Goal: Information Seeking & Learning: Learn about a topic

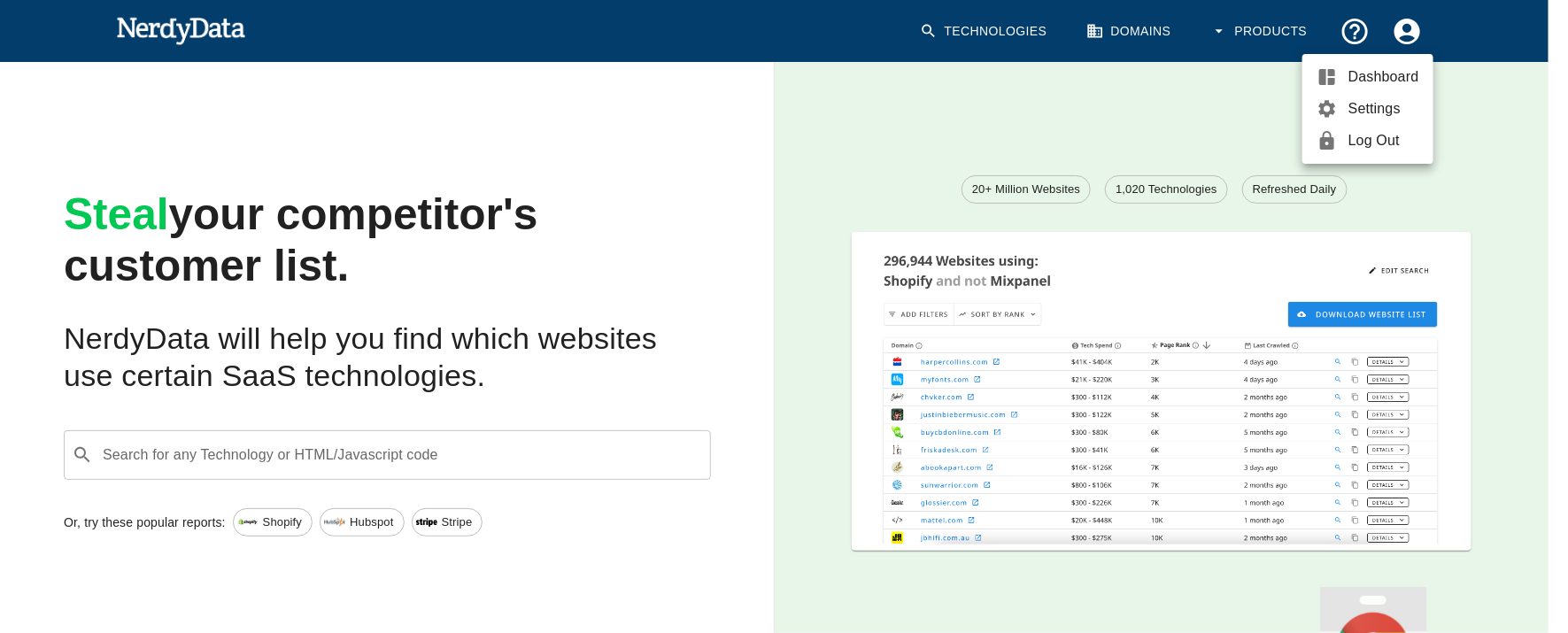
click at [783, 74] on div at bounding box center [784, 316] width 1568 height 633
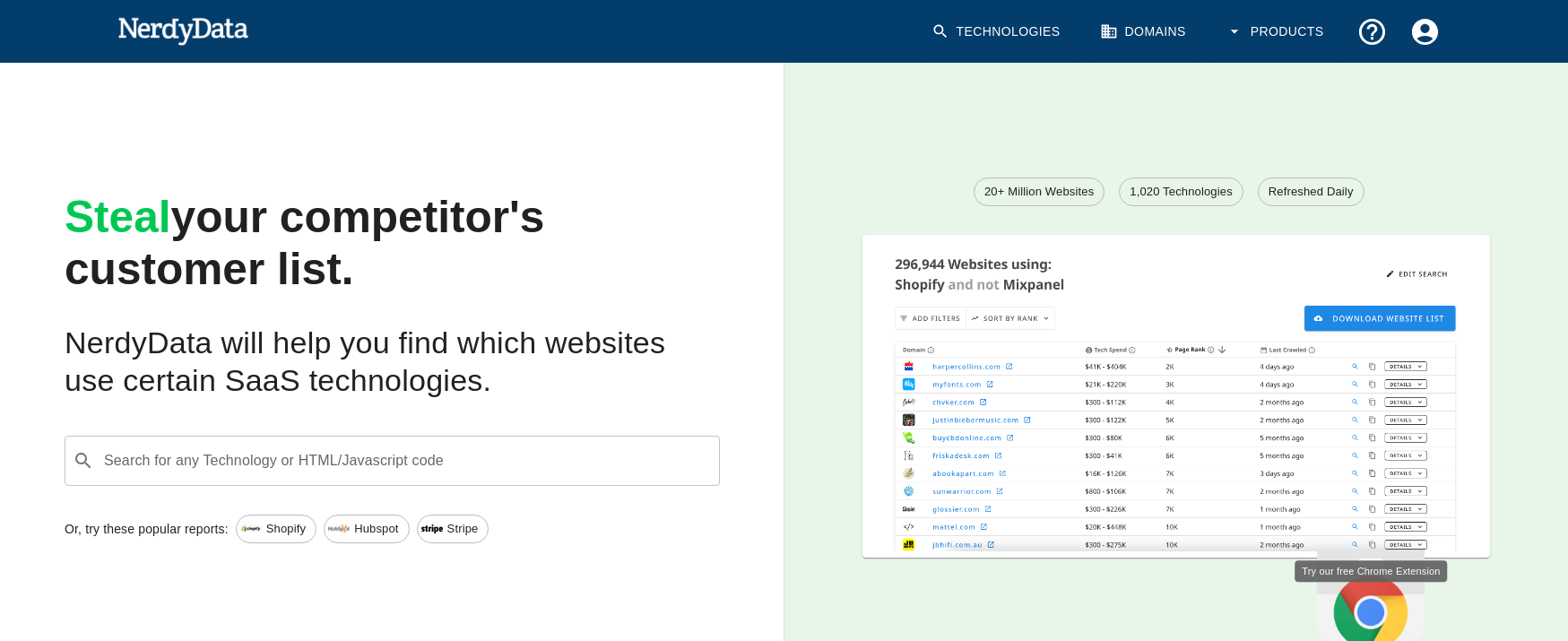
click at [1115, 40] on link "Domains" at bounding box center [1145, 31] width 111 height 53
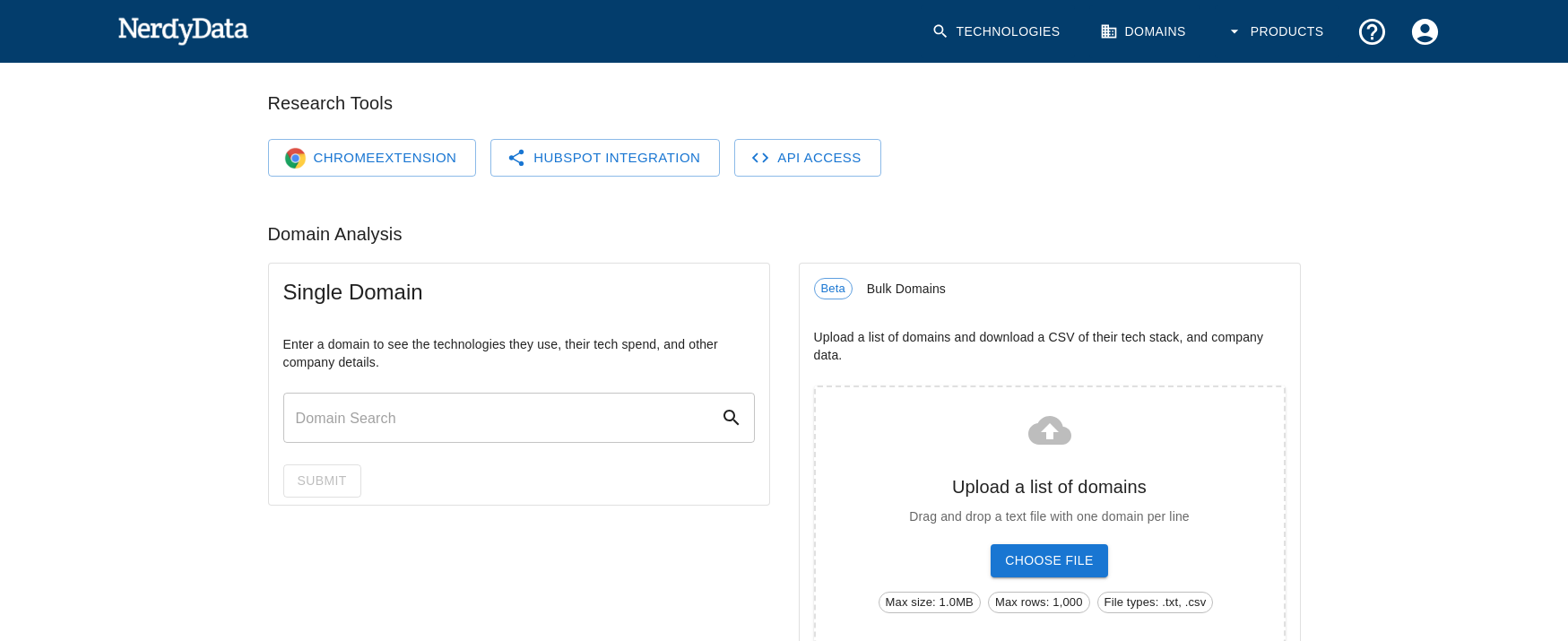
scroll to position [194, 0]
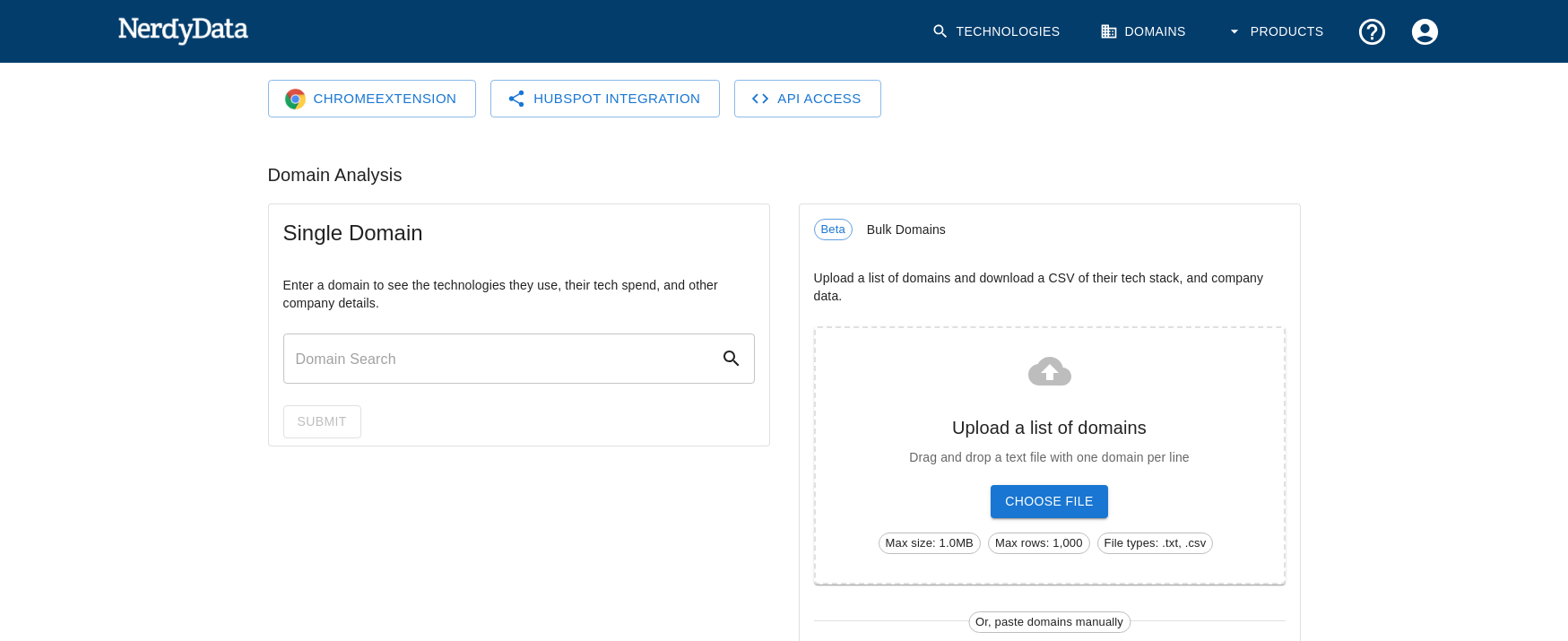
click at [521, 349] on input "text" at bounding box center [501, 359] width 438 height 50
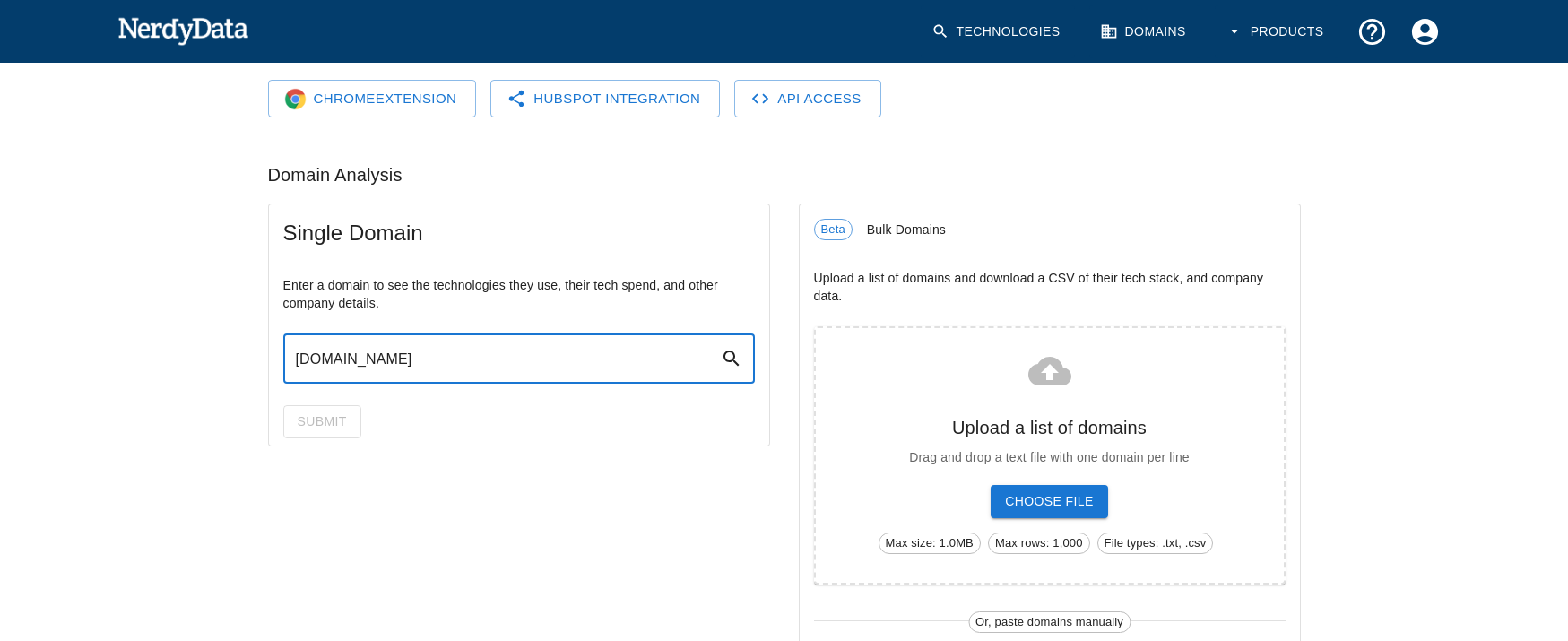
type input "[DOMAIN_NAME]"
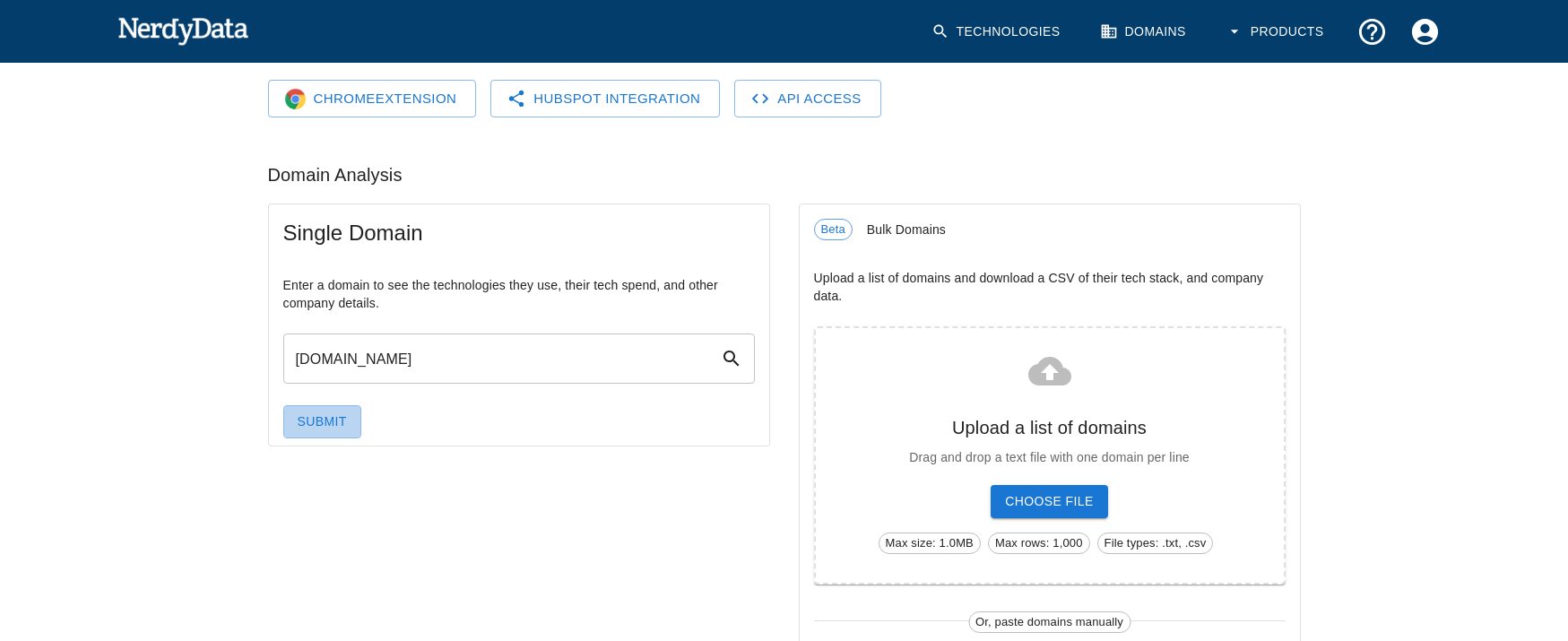
click at [356, 413] on button "Submit" at bounding box center [322, 422] width 78 height 33
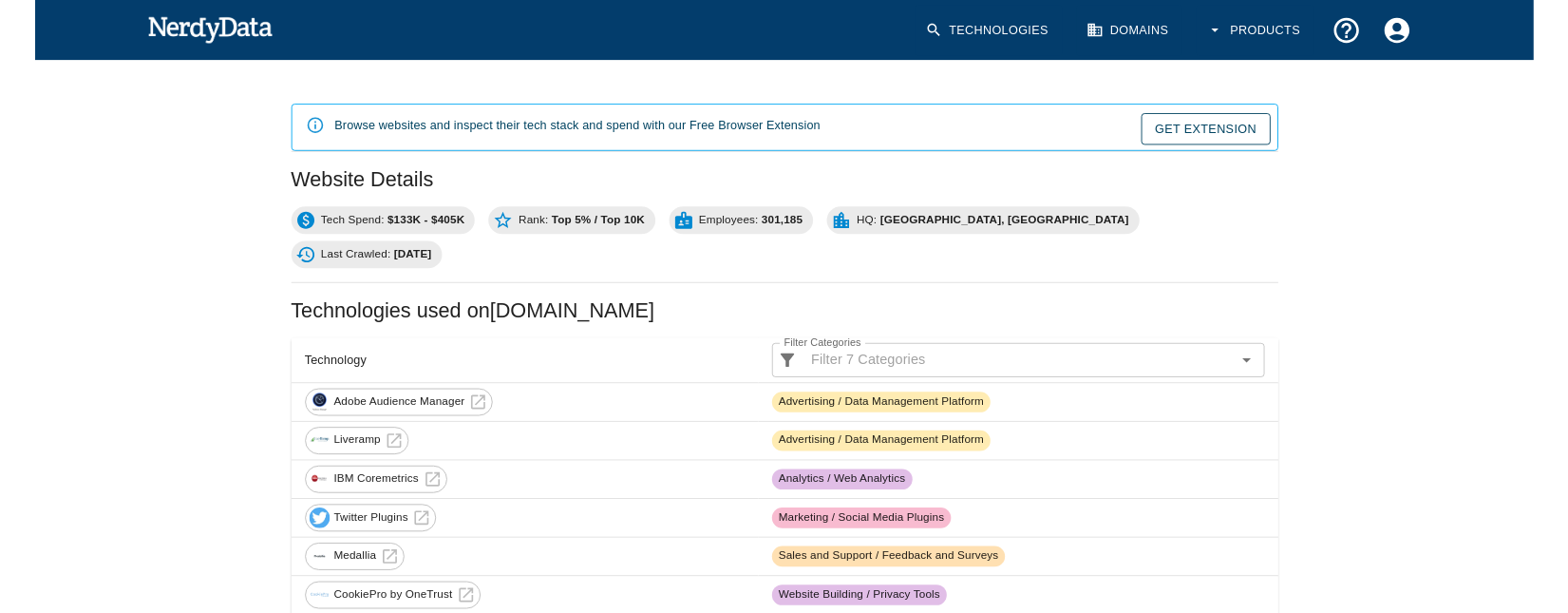
scroll to position [267, 0]
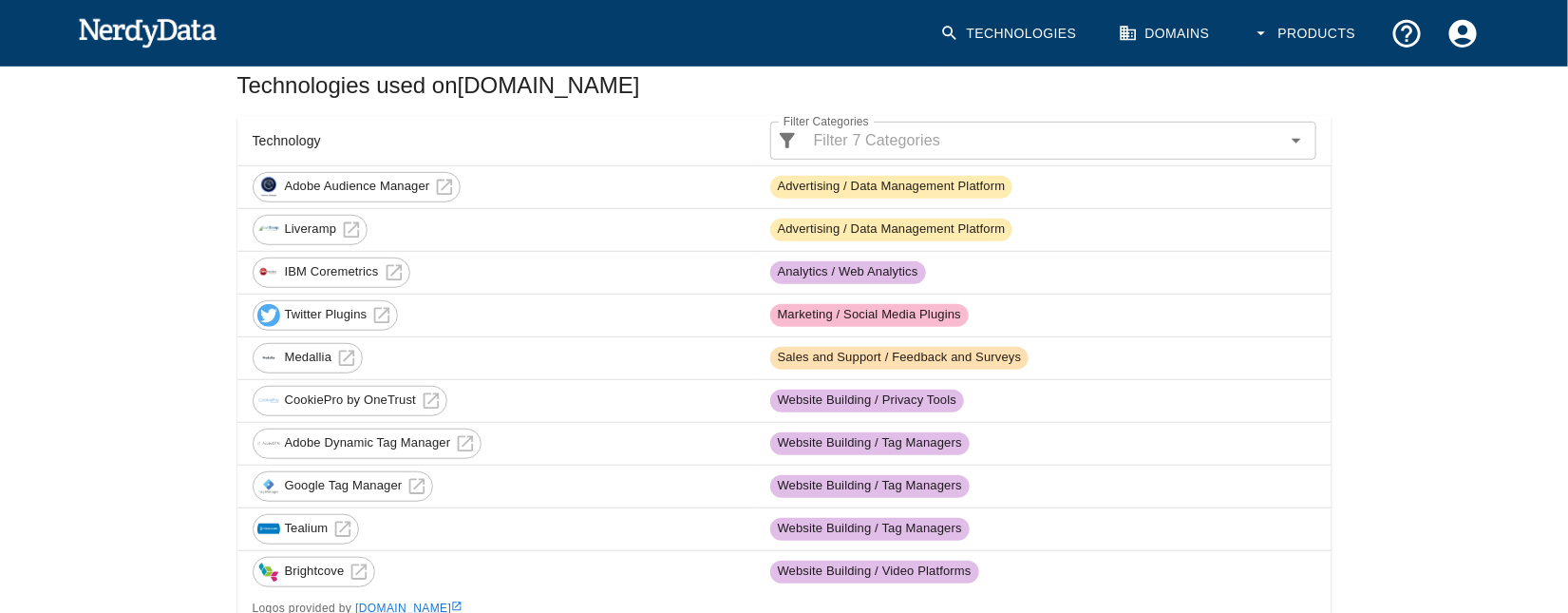
scroll to position [393, 0]
